Goal: Navigation & Orientation: Go to known website

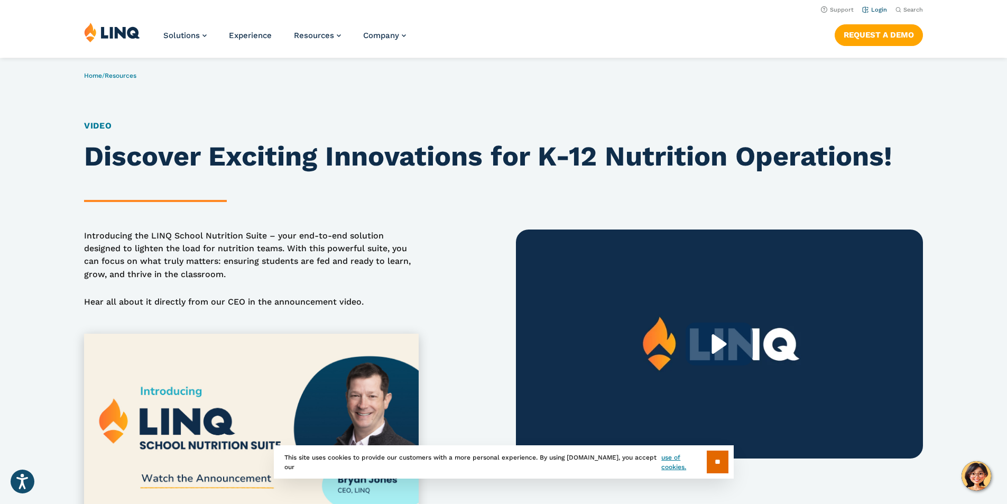
click at [875, 12] on link "Login" at bounding box center [874, 9] width 25 height 7
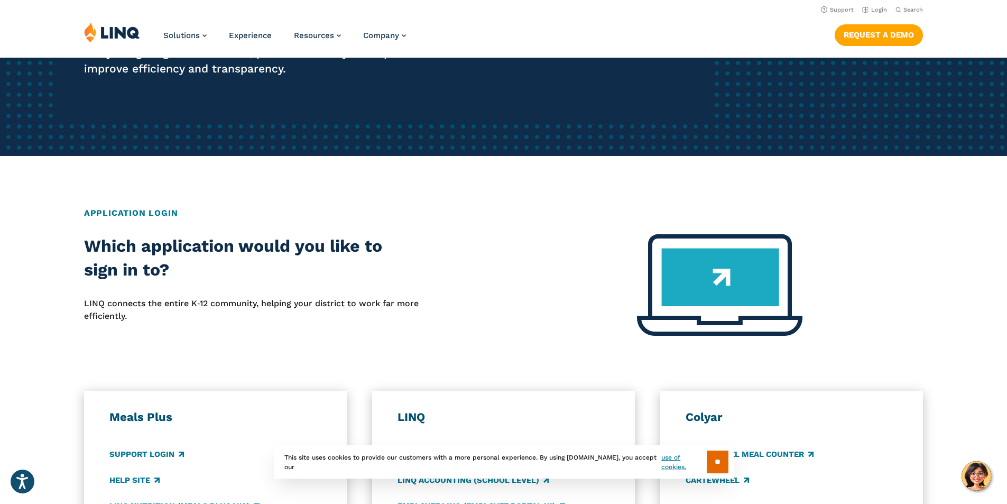
scroll to position [148, 0]
